Goal: Register for event/course

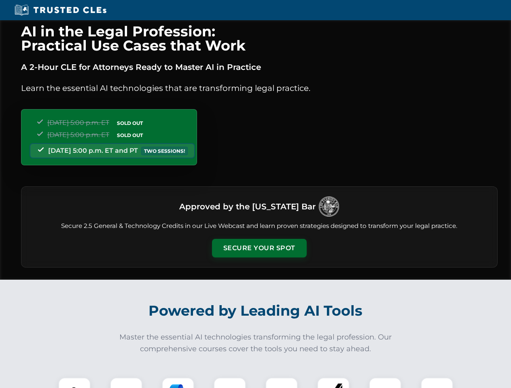
click at [259, 248] on button "Secure Your Spot" at bounding box center [259, 248] width 95 height 19
click at [74, 383] on img at bounding box center [74, 393] width 23 height 23
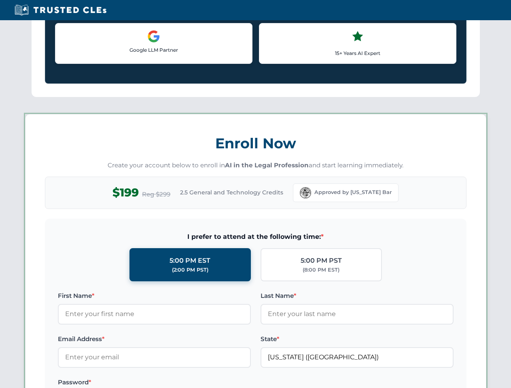
click at [178, 383] on label "Password *" at bounding box center [154, 383] width 193 height 10
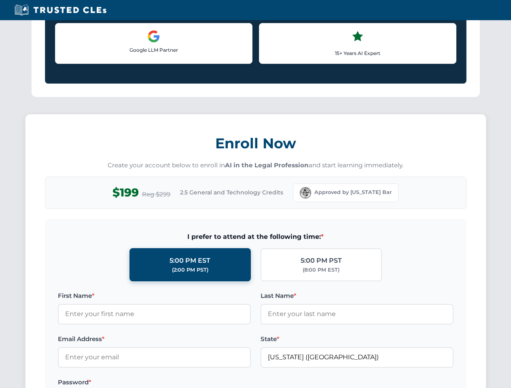
scroll to position [794, 0]
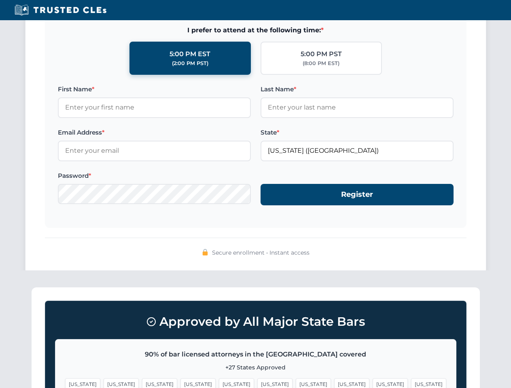
click at [372, 383] on span "[US_STATE]" at bounding box center [389, 384] width 35 height 12
